Goal: Task Accomplishment & Management: Complete application form

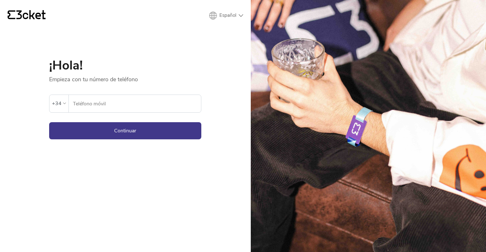
click at [62, 104] on div "+34" at bounding box center [59, 104] width 14 height 10
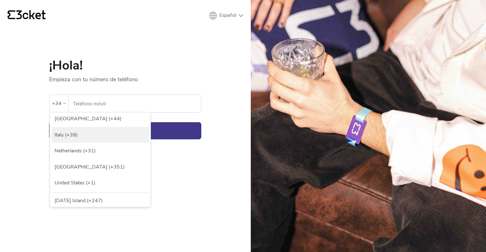
scroll to position [227, 0]
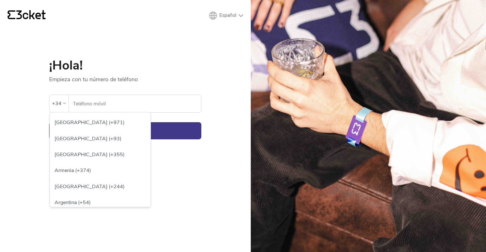
click at [60, 105] on div "+34" at bounding box center [57, 104] width 10 height 10
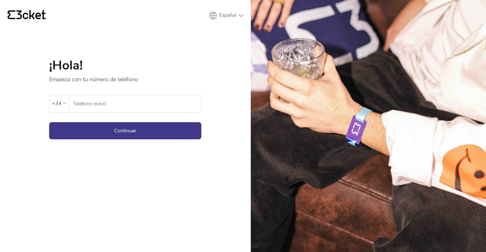
click at [61, 109] on div "+34" at bounding box center [58, 103] width 19 height 17
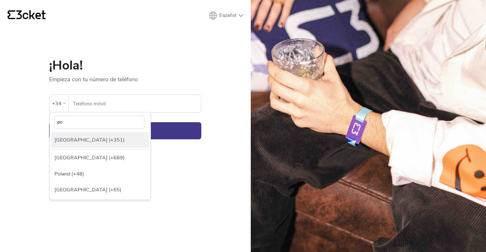
type input "po"
click at [80, 142] on div "[GEOGRAPHIC_DATA] (+351)" at bounding box center [100, 140] width 98 height 16
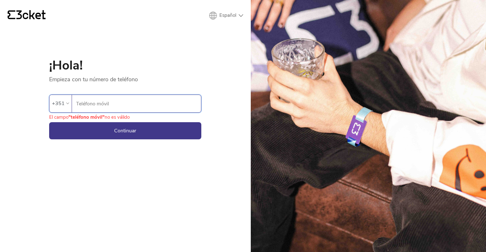
click at [112, 100] on input "Teléfono móvil" at bounding box center [138, 103] width 125 height 17
type input "96"
type input "966409659"
click at [112, 127] on button "Continuar" at bounding box center [125, 130] width 152 height 17
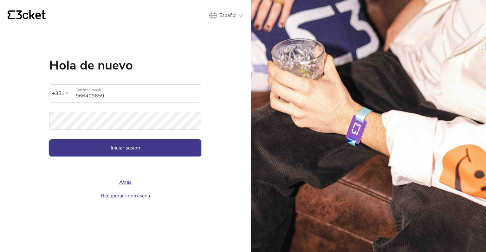
click at [135, 144] on button "Iniciar sesión" at bounding box center [125, 147] width 152 height 17
